Goal: Find specific page/section: Find specific page/section

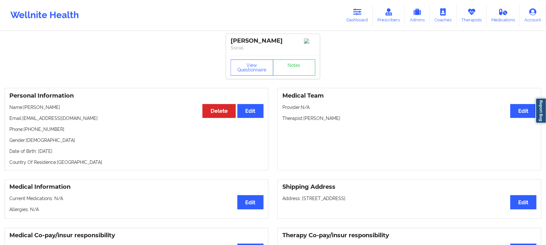
click at [361, 14] on icon at bounding box center [357, 11] width 8 height 7
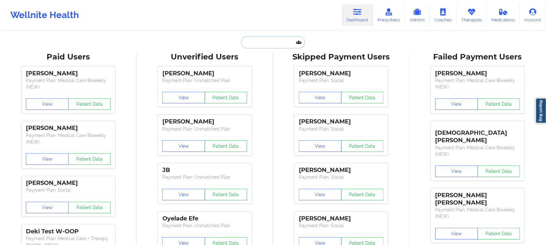
click at [276, 48] on input "text" at bounding box center [273, 42] width 64 height 12
paste input "[PERSON_NAME]"
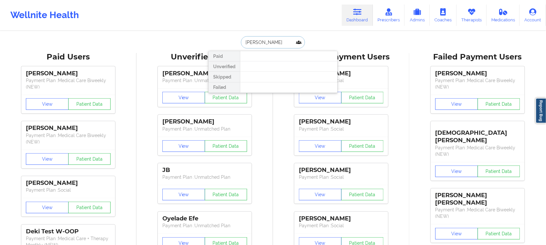
click at [251, 41] on input "[PERSON_NAME]" at bounding box center [273, 42] width 64 height 12
type input "[PERSON_NAME]"
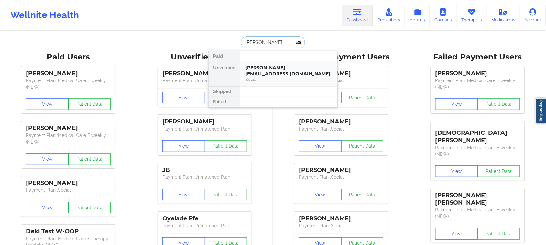
click at [264, 76] on div "[PERSON_NAME] - [EMAIL_ADDRESS][DOMAIN_NAME]" at bounding box center [288, 71] width 87 height 12
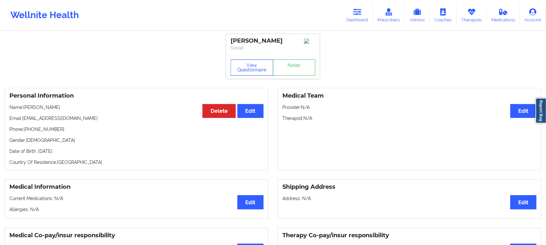
click at [254, 73] on button "View Questionnaire" at bounding box center [252, 67] width 43 height 16
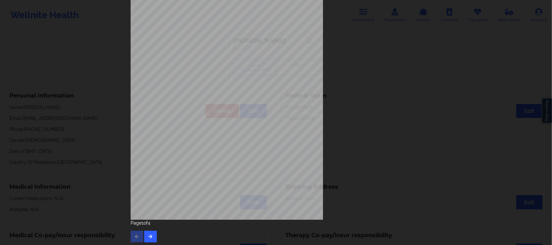
scroll to position [63, 0]
click at [153, 238] on button "button" at bounding box center [150, 235] width 13 height 12
click at [151, 236] on icon "button" at bounding box center [150, 235] width 5 height 4
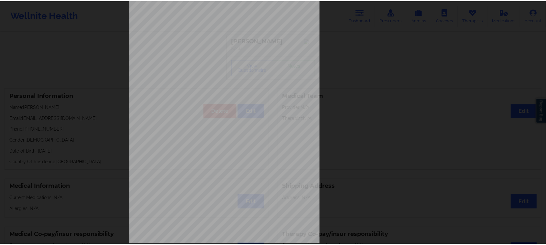
scroll to position [0, 0]
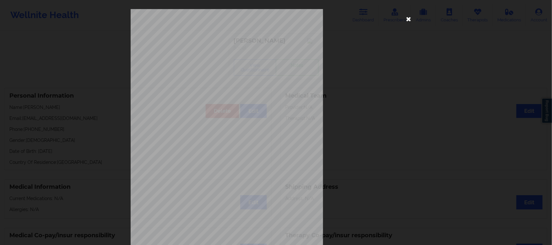
click at [409, 18] on icon at bounding box center [409, 19] width 10 height 10
